Goal: Entertainment & Leisure: Consume media (video, audio)

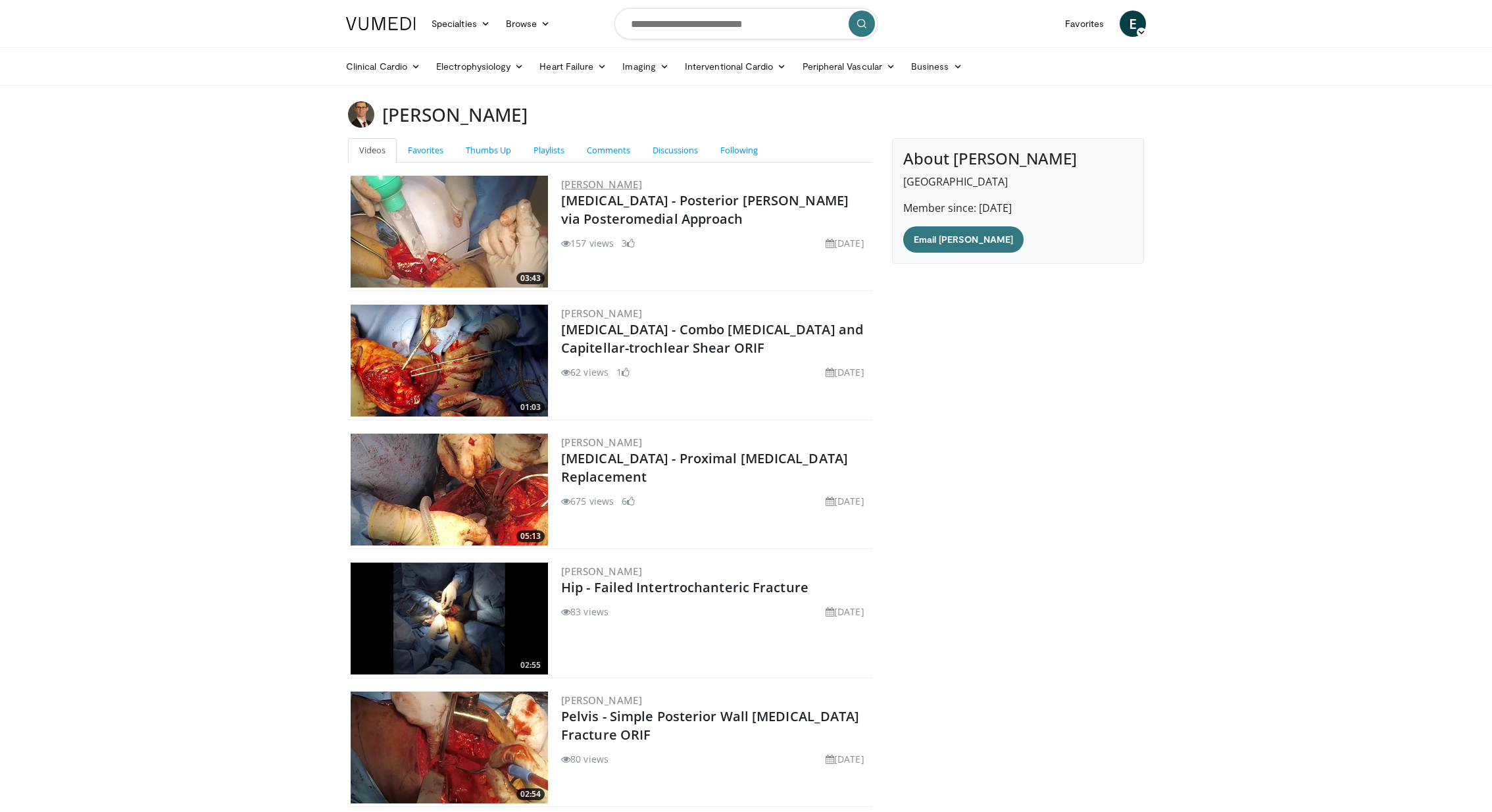
click at [589, 179] on link "[PERSON_NAME]" at bounding box center [601, 184] width 81 height 14
click at [485, 230] on img at bounding box center [449, 231] width 198 height 112
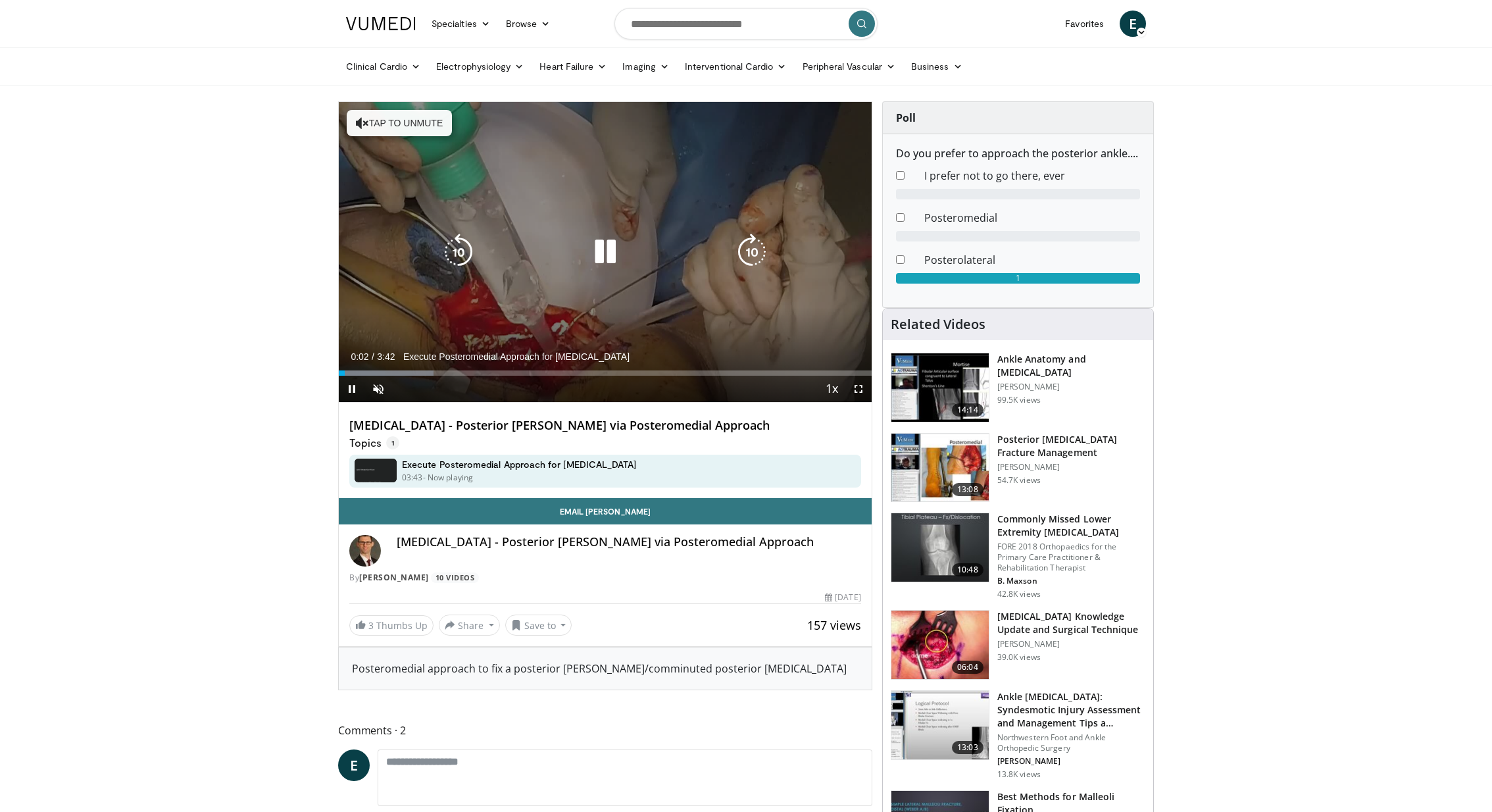
click at [613, 246] on icon "Video Player" at bounding box center [606, 252] width 37 height 37
